Goal: Task Accomplishment & Management: Manage account settings

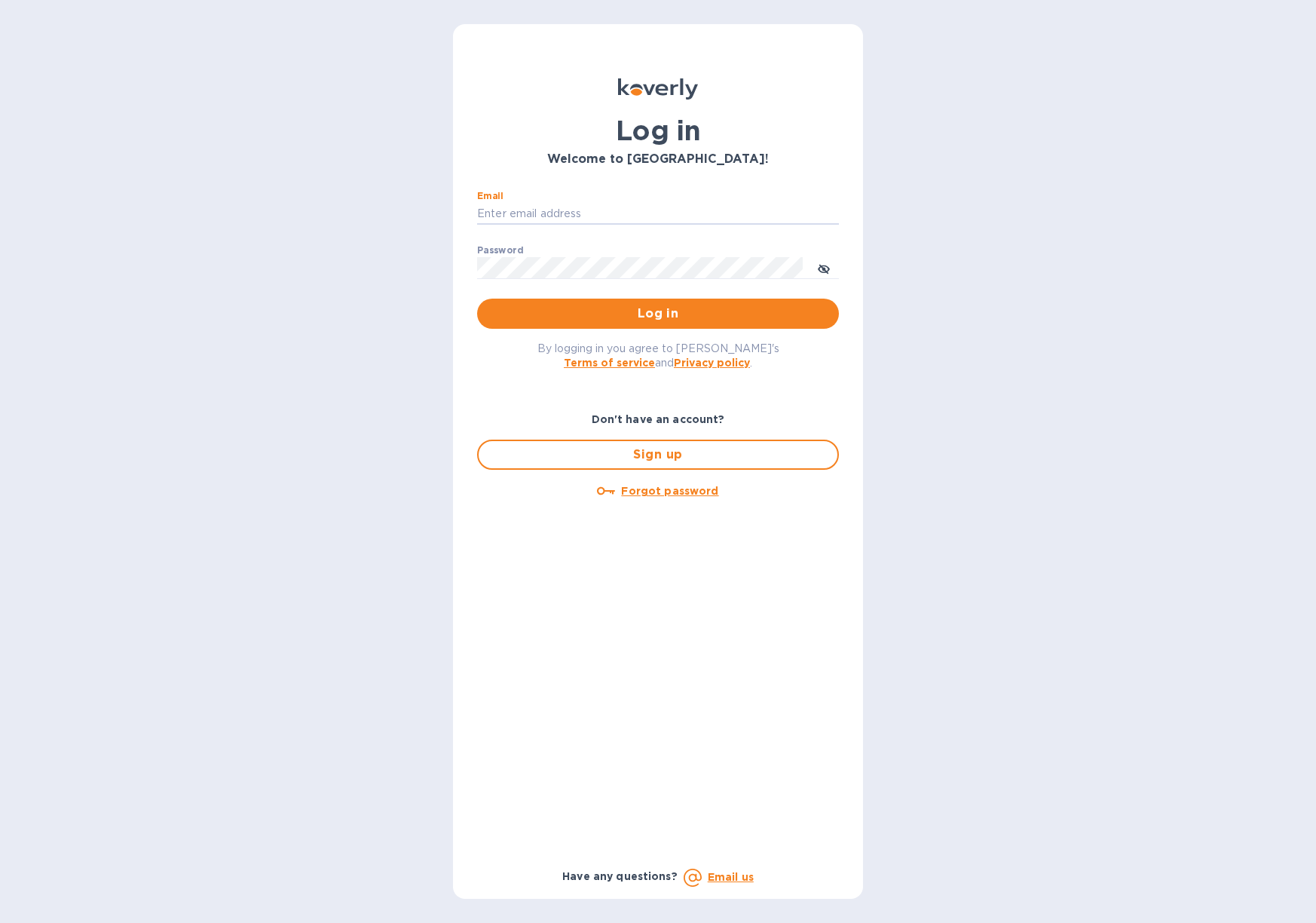
type input "[PERSON_NAME][EMAIL_ADDRESS][DOMAIN_NAME]"
click at [658, 313] on button "Log in" at bounding box center [658, 314] width 362 height 30
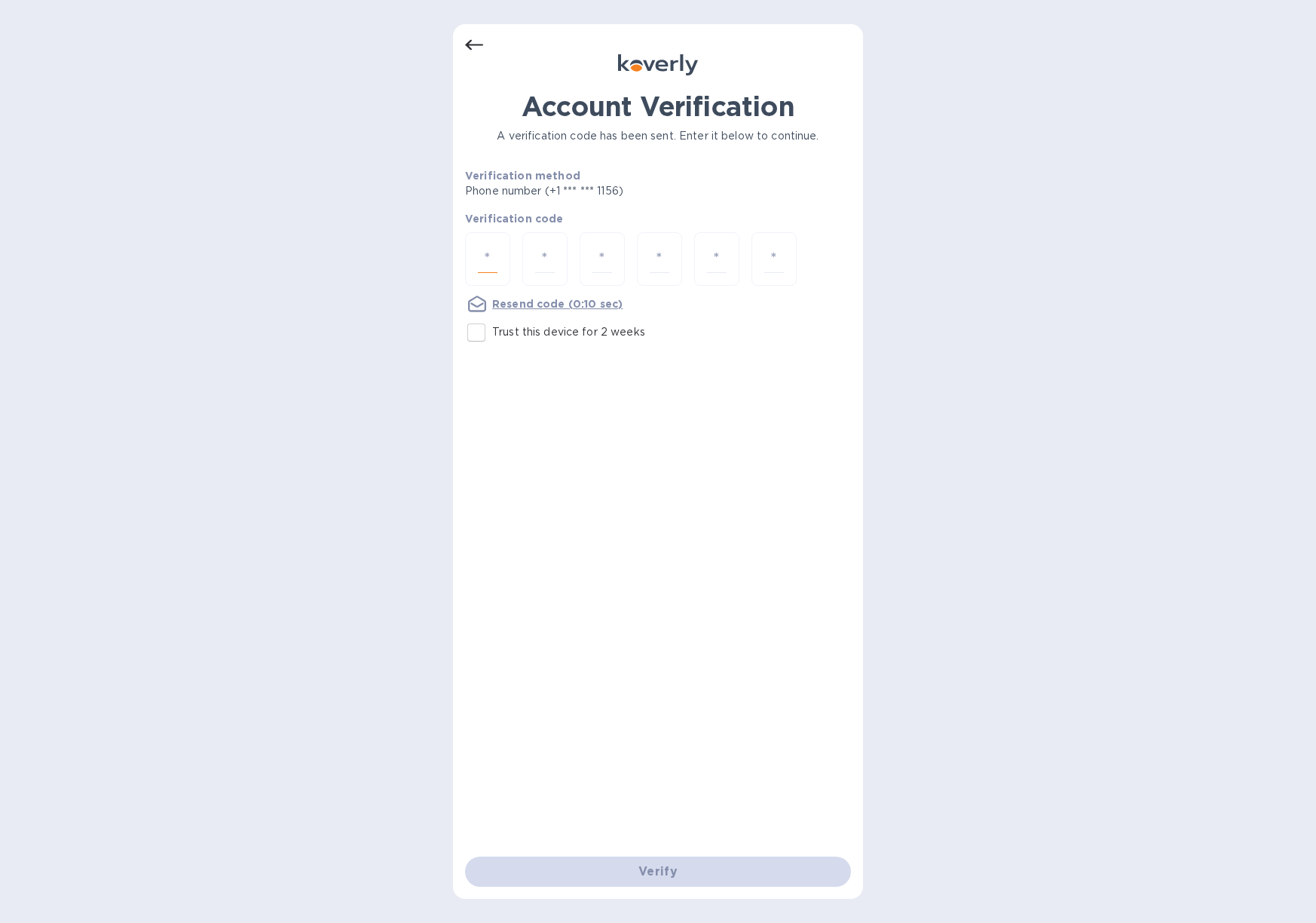
click at [495, 248] on input "number" at bounding box center [488, 259] width 20 height 28
type input "5"
type input "3"
type input "2"
type input "3"
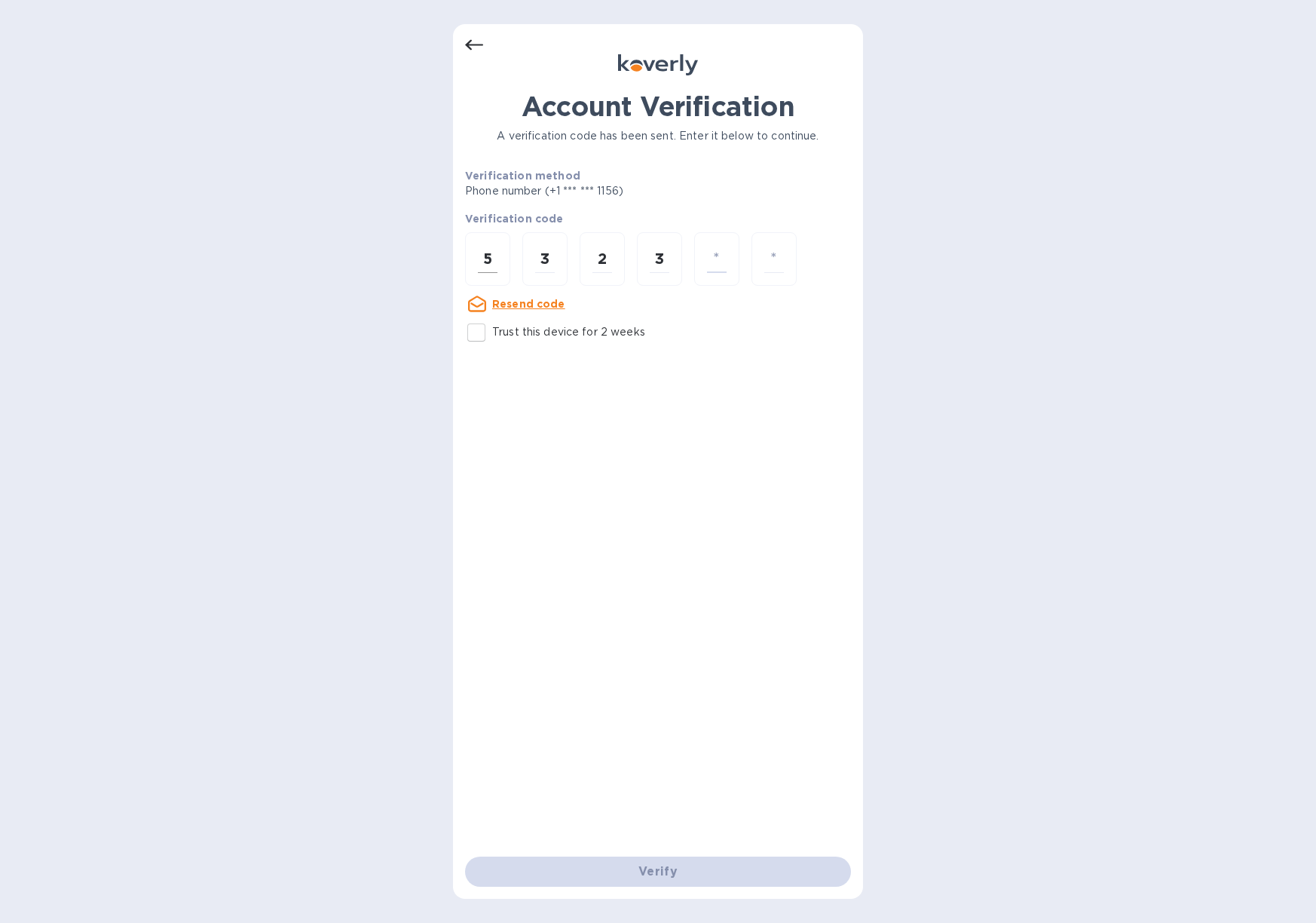
type input "0"
